Goal: Information Seeking & Learning: Check status

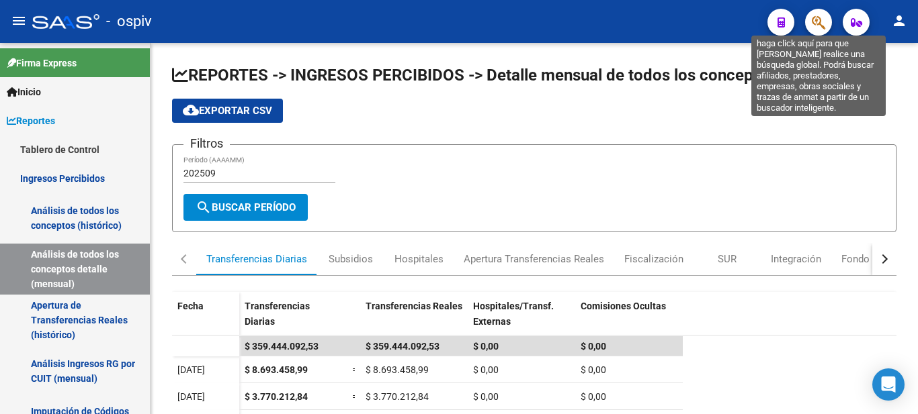
click at [825, 18] on icon "button" at bounding box center [817, 22] width 13 height 15
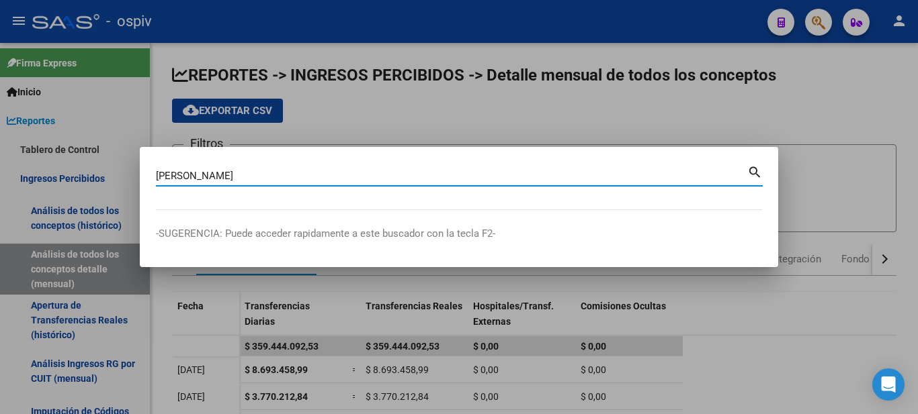
type input "[PERSON_NAME]"
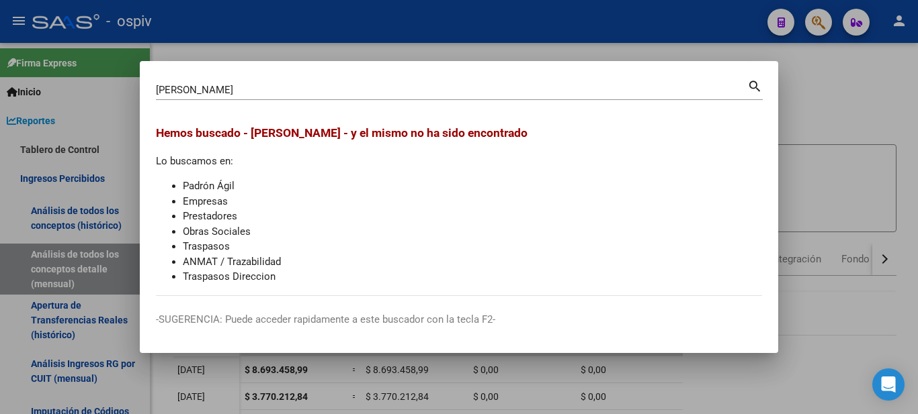
drag, startPoint x: 257, startPoint y: 81, endPoint x: 216, endPoint y: 54, distance: 49.0
click at [97, 58] on div "[PERSON_NAME] (apellido, dni, cuil, nro traspaso, cuit, obra social) search Hem…" at bounding box center [459, 207] width 918 height 414
click at [96, 58] on div at bounding box center [459, 207] width 918 height 414
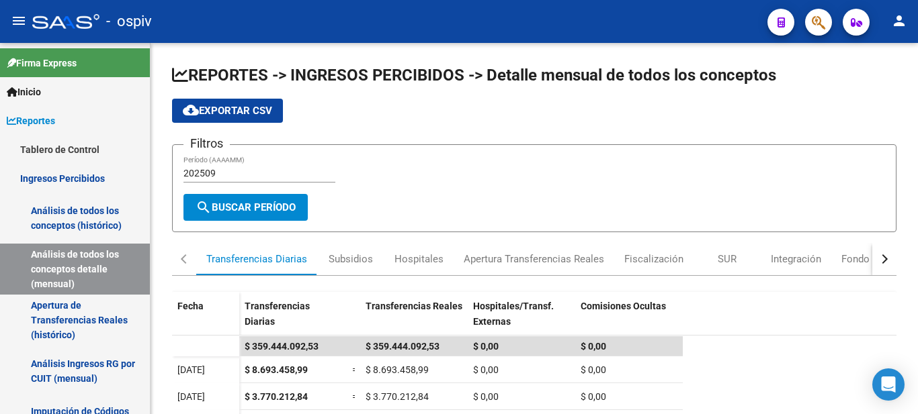
click at [836, 18] on mat-toolbar "menu - ospiv person" at bounding box center [459, 21] width 918 height 43
click at [815, 22] on icon "button" at bounding box center [817, 22] width 13 height 15
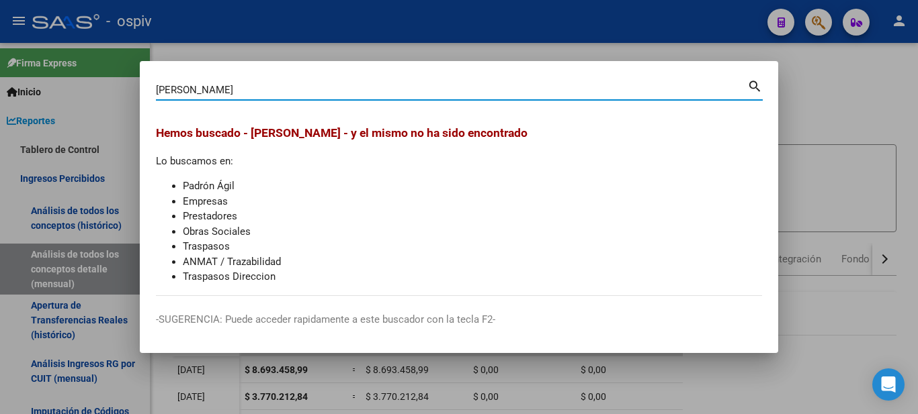
drag, startPoint x: 249, startPoint y: 86, endPoint x: 99, endPoint y: 50, distance: 153.3
click at [101, 54] on div "[PERSON_NAME] (apellido, dni, cuil, [PERSON_NAME], cuit, obra social) search [P…" at bounding box center [459, 207] width 918 height 414
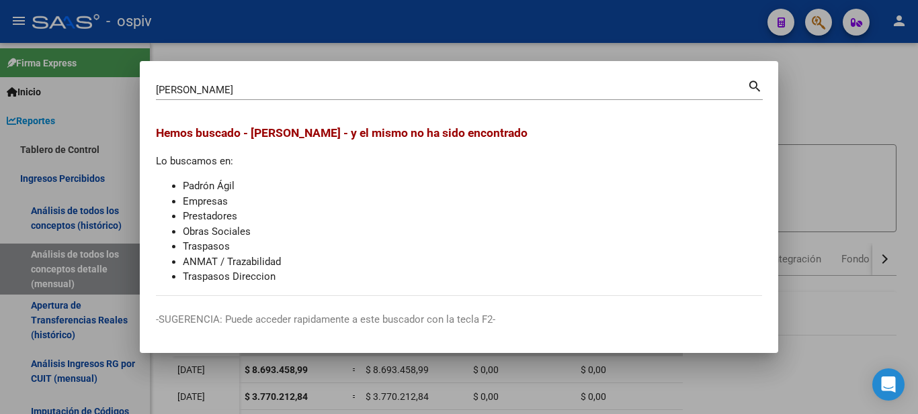
click at [186, 69] on mat-dialog-container "[PERSON_NAME] (apellido, dni, cuil, [PERSON_NAME], cuit, obra social) search [P…" at bounding box center [459, 207] width 638 height 293
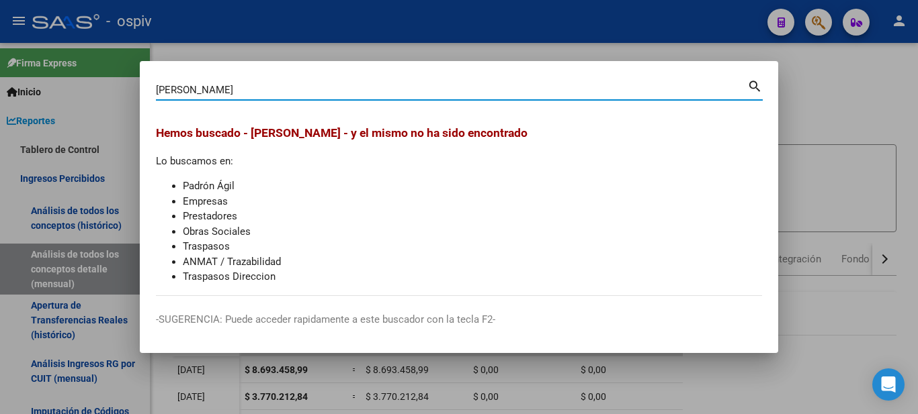
drag, startPoint x: 247, startPoint y: 93, endPoint x: 89, endPoint y: 59, distance: 161.5
click at [89, 59] on div "[PERSON_NAME] (apellido, dni, cuil, [PERSON_NAME], cuit, obra social) search [P…" at bounding box center [459, 207] width 918 height 414
type input "murvi"
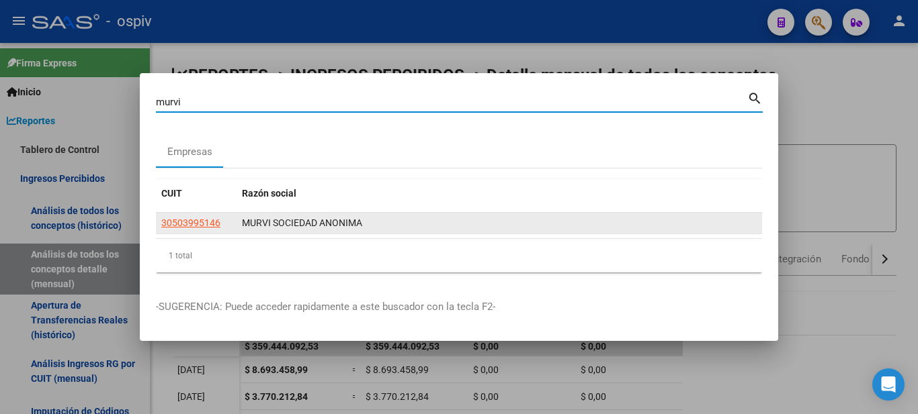
click at [167, 214] on datatable-body-cell "30503995146" at bounding box center [196, 223] width 81 height 21
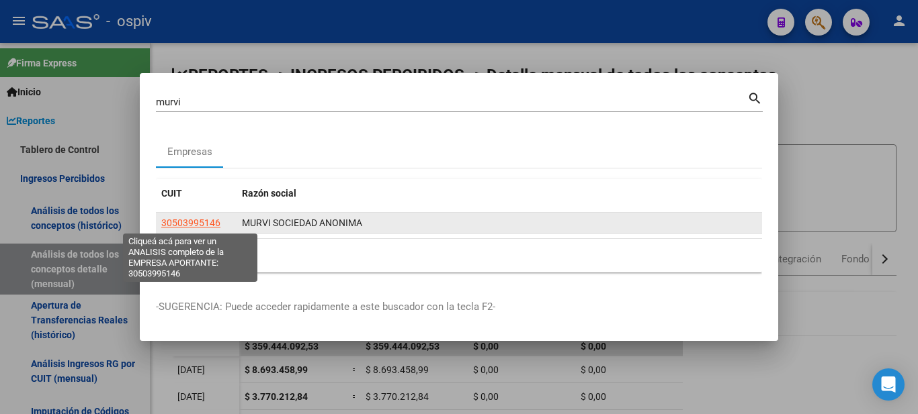
click at [173, 221] on span "30503995146" at bounding box center [190, 223] width 59 height 11
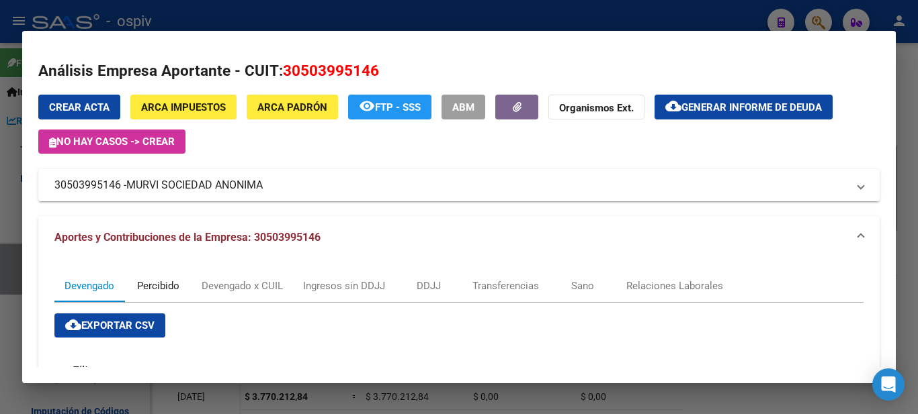
click at [167, 283] on div "Percibido" at bounding box center [158, 286] width 42 height 15
click at [167, 283] on div "Percibido" at bounding box center [157, 286] width 67 height 32
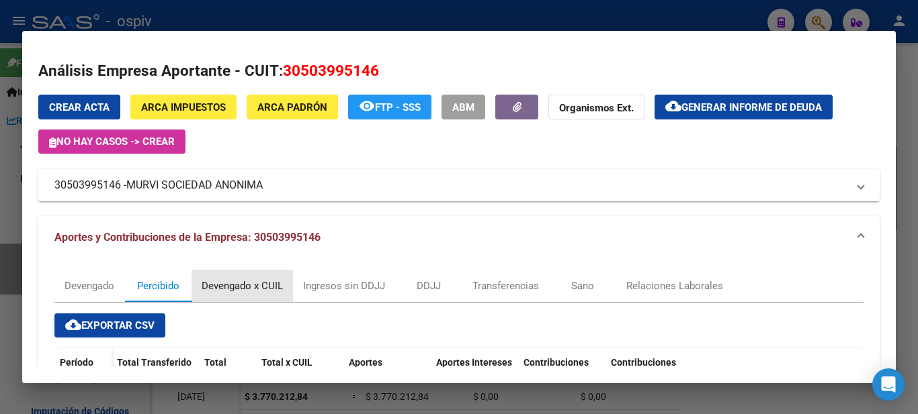
click at [253, 283] on div "Devengado x CUIL" at bounding box center [242, 286] width 81 height 15
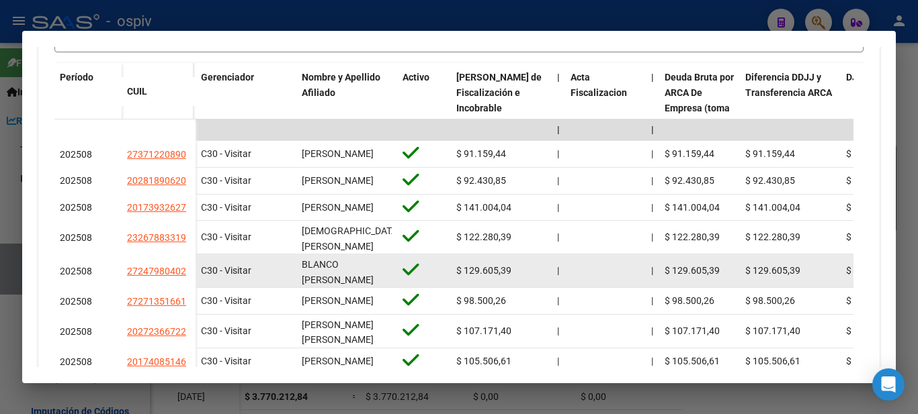
scroll to position [2, 0]
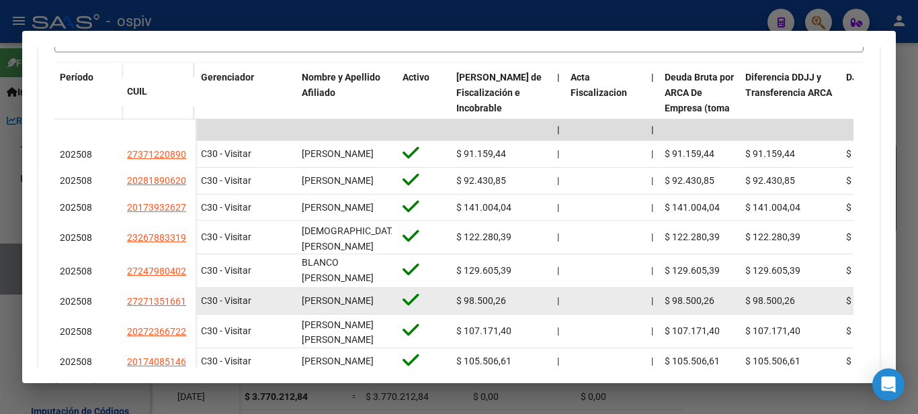
click at [356, 309] on div "[PERSON_NAME]" at bounding box center [347, 301] width 90 height 15
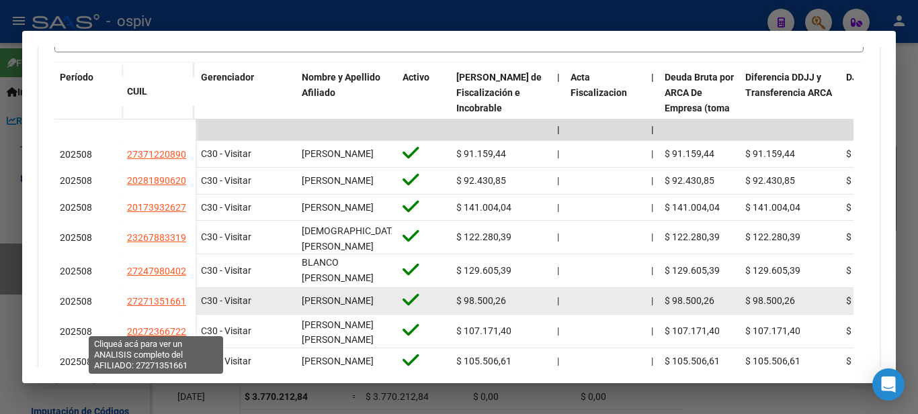
drag, startPoint x: 190, startPoint y: 320, endPoint x: 125, endPoint y: 323, distance: 65.2
click at [125, 315] on datatable-body-cell "27271351661" at bounding box center [159, 301] width 74 height 27
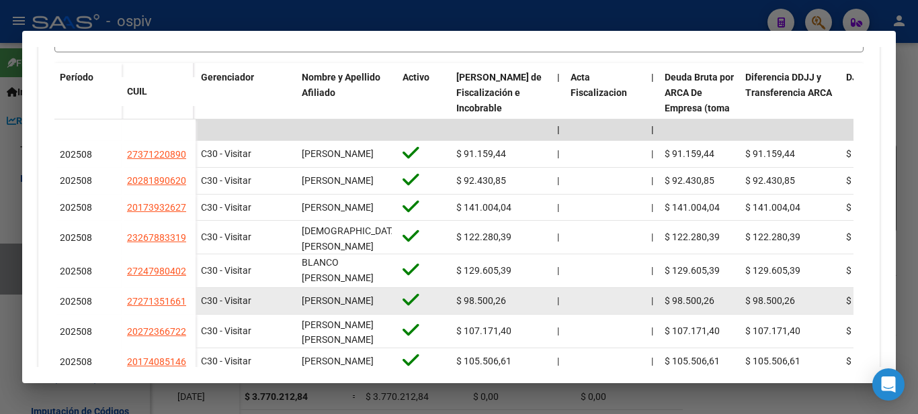
copy span "27271351661"
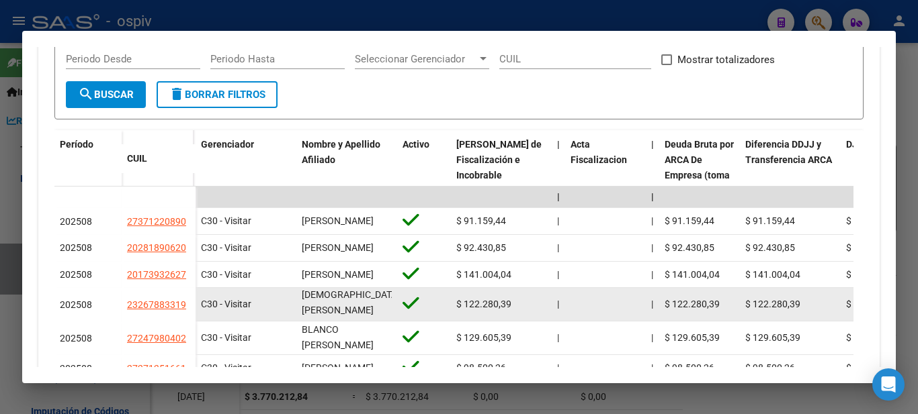
scroll to position [470, 0]
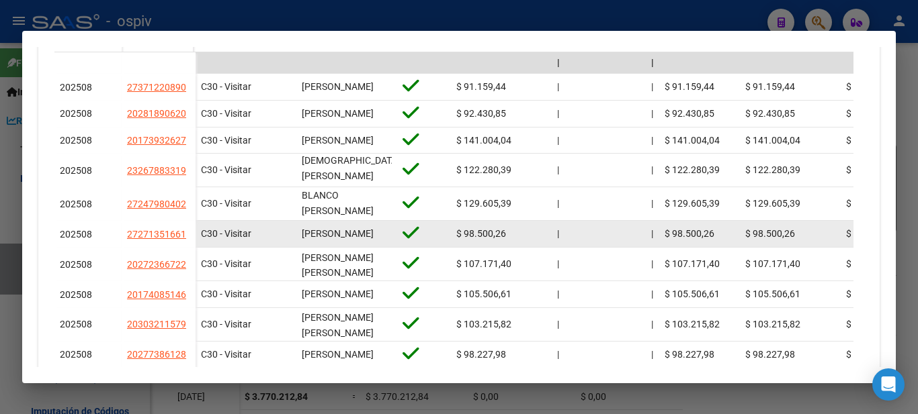
click at [345, 242] on div "[PERSON_NAME]" at bounding box center [347, 233] width 90 height 15
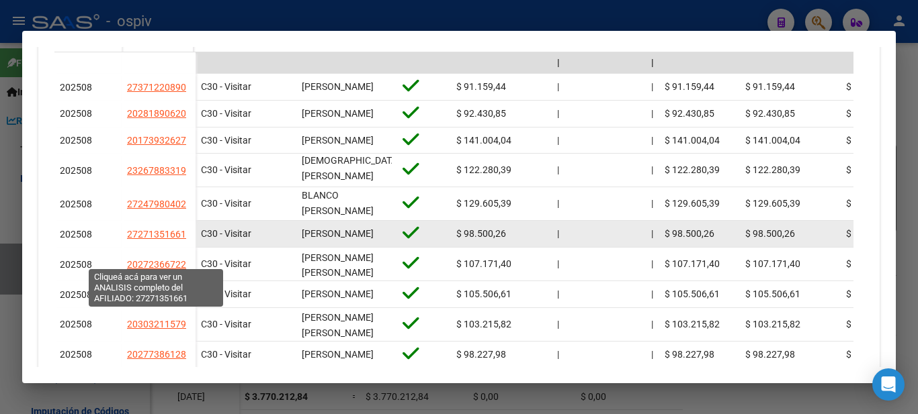
click at [156, 240] on span "27271351661" at bounding box center [156, 234] width 59 height 11
type textarea "27271351661"
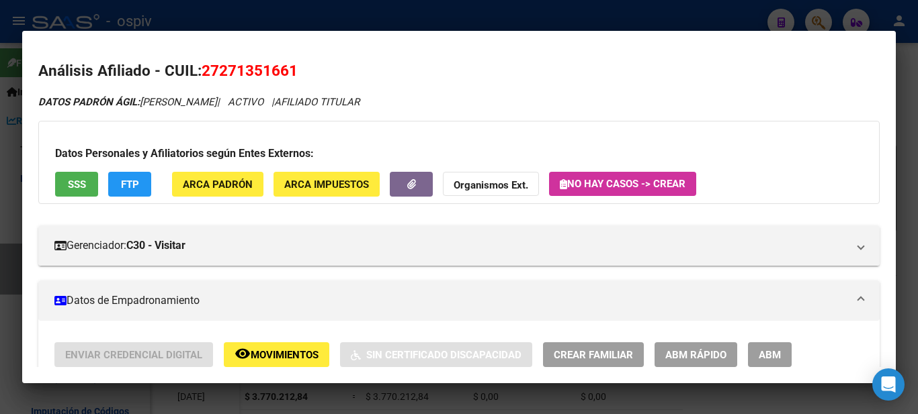
click at [298, 65] on h2 "Análisis Afiliado - CUIL: 27271351661" at bounding box center [458, 71] width 841 height 23
drag, startPoint x: 295, startPoint y: 67, endPoint x: 31, endPoint y: 43, distance: 265.1
click at [31, 43] on mat-dialog-container "Análisis Afiliado - CUIL: 27271351661 DATOS PADRÓN ÁGIL: [PERSON_NAME] | ACTIVO…" at bounding box center [458, 207] width 873 height 352
copy h2 "Análisis Afiliado - CUIL: 27271351661"
